Goal: Transaction & Acquisition: Purchase product/service

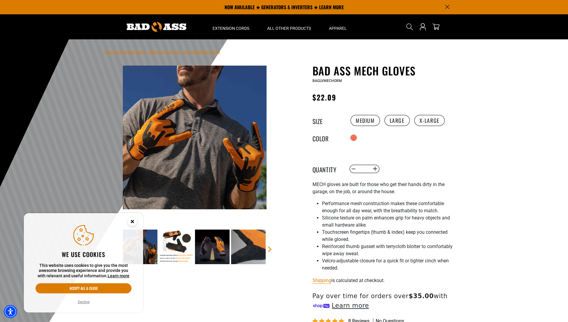
select select "**********"
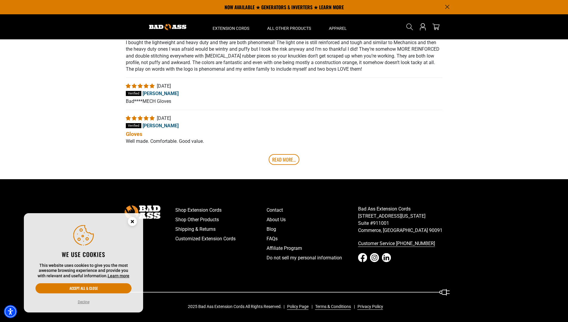
scroll to position [114, 0]
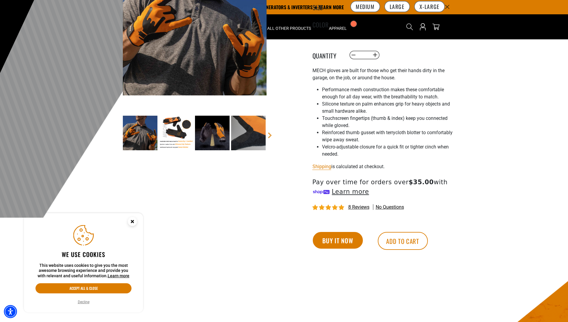
click at [338, 242] on button "Buy it now" at bounding box center [338, 240] width 50 height 17
